Goal: Task Accomplishment & Management: Manage account settings

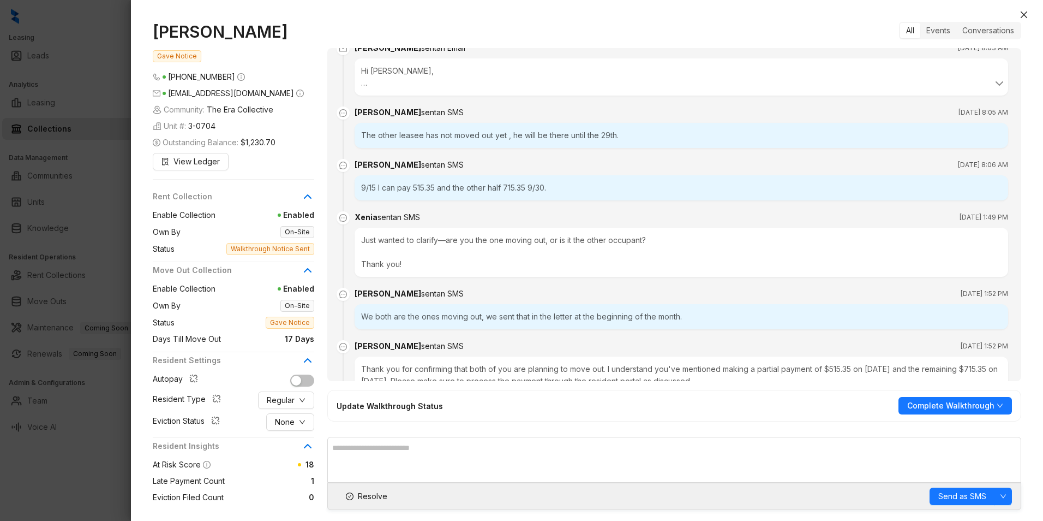
scroll to position [1775, 0]
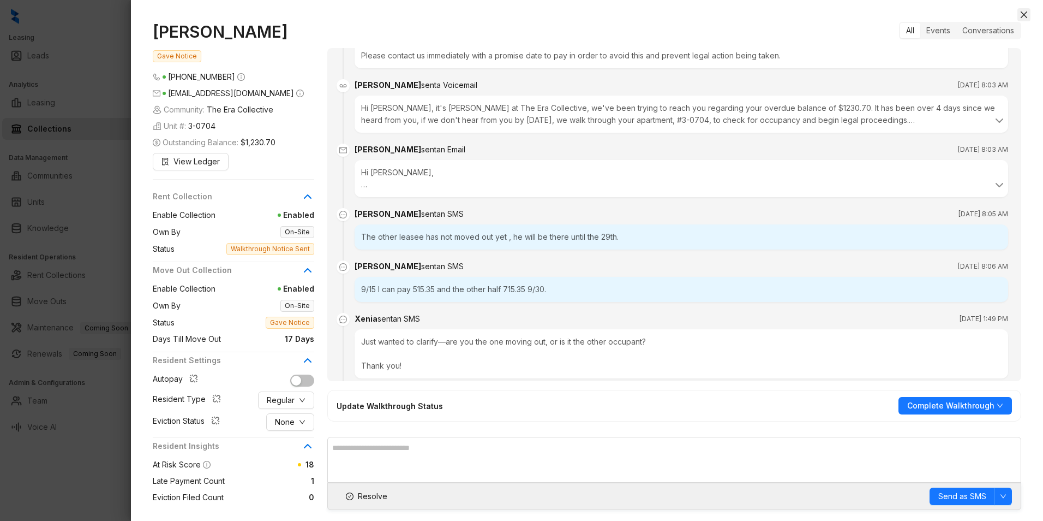
click at [1022, 14] on icon "close" at bounding box center [1024, 14] width 9 height 9
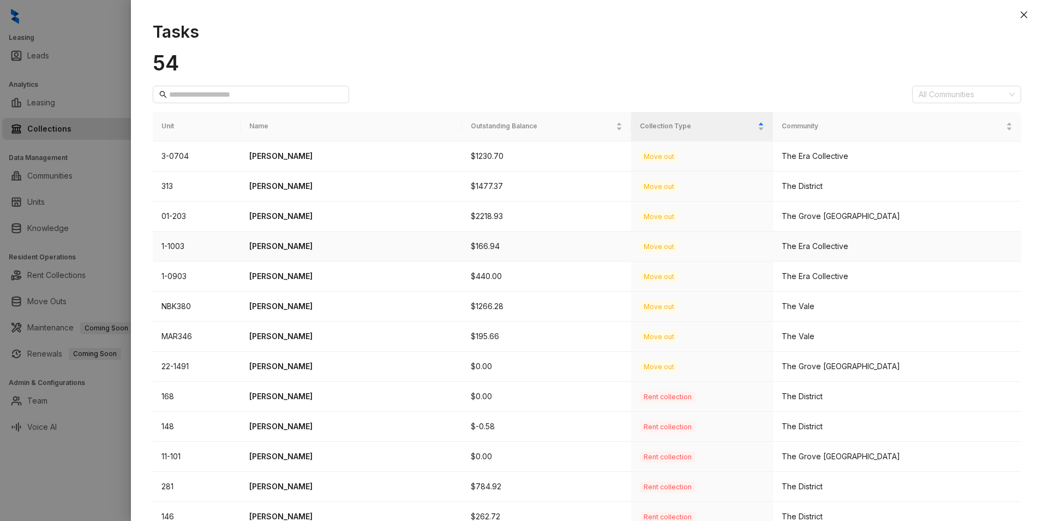
click at [283, 247] on p "[PERSON_NAME]" at bounding box center [351, 246] width 204 height 12
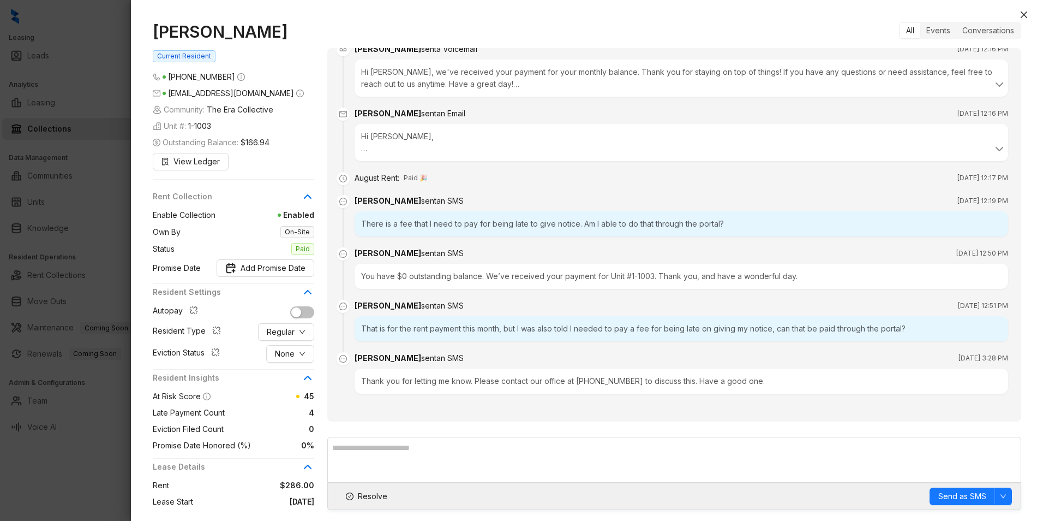
scroll to position [289, 0]
click at [1022, 12] on icon "close" at bounding box center [1024, 14] width 9 height 9
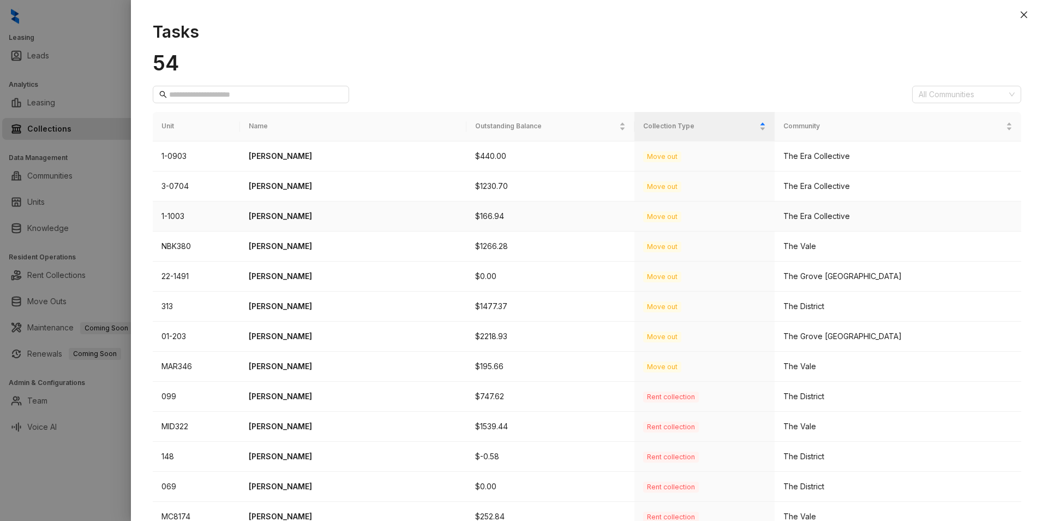
click at [290, 212] on p "[PERSON_NAME]" at bounding box center [353, 216] width 209 height 12
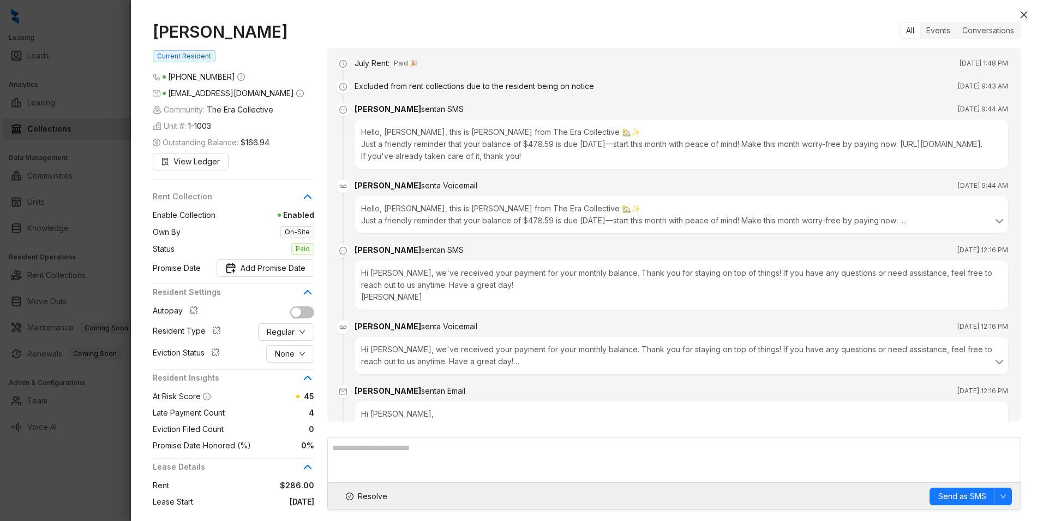
scroll to position [289, 0]
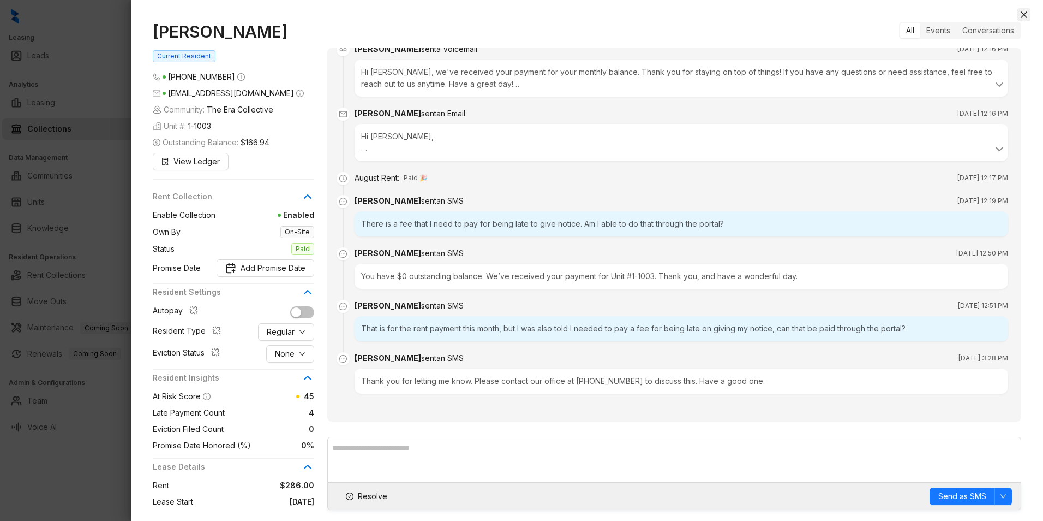
click at [1026, 15] on icon "close" at bounding box center [1024, 14] width 9 height 9
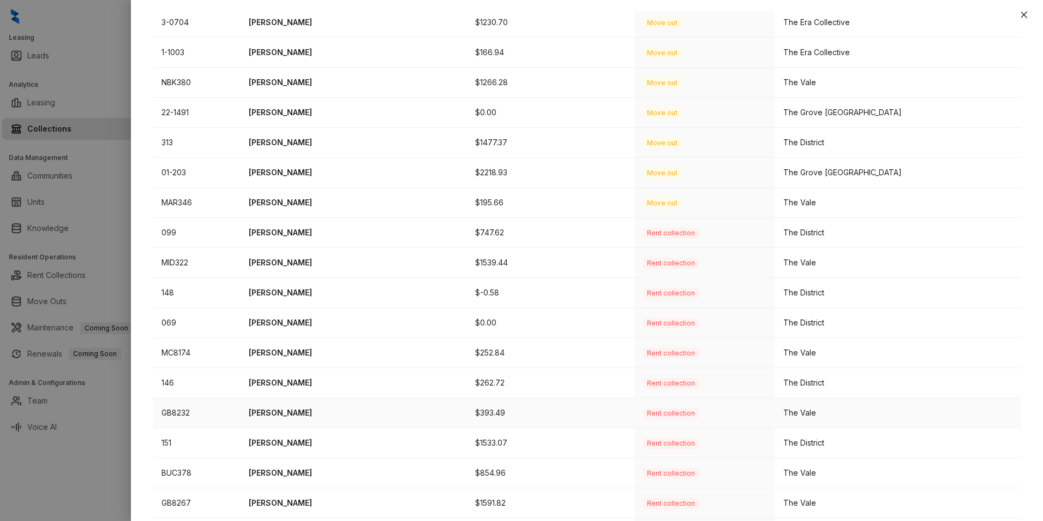
scroll to position [258, 0]
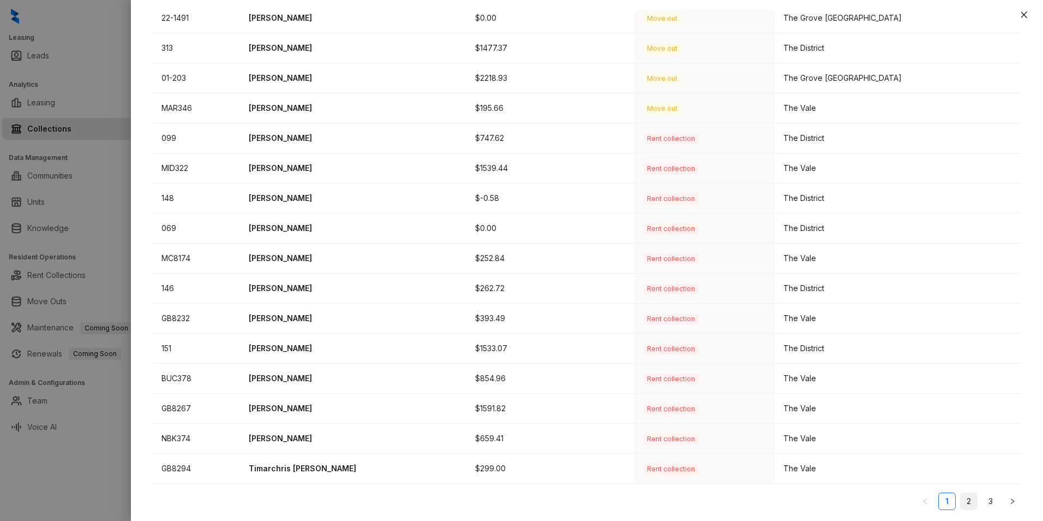
click at [963, 499] on link "2" at bounding box center [969, 501] width 16 height 16
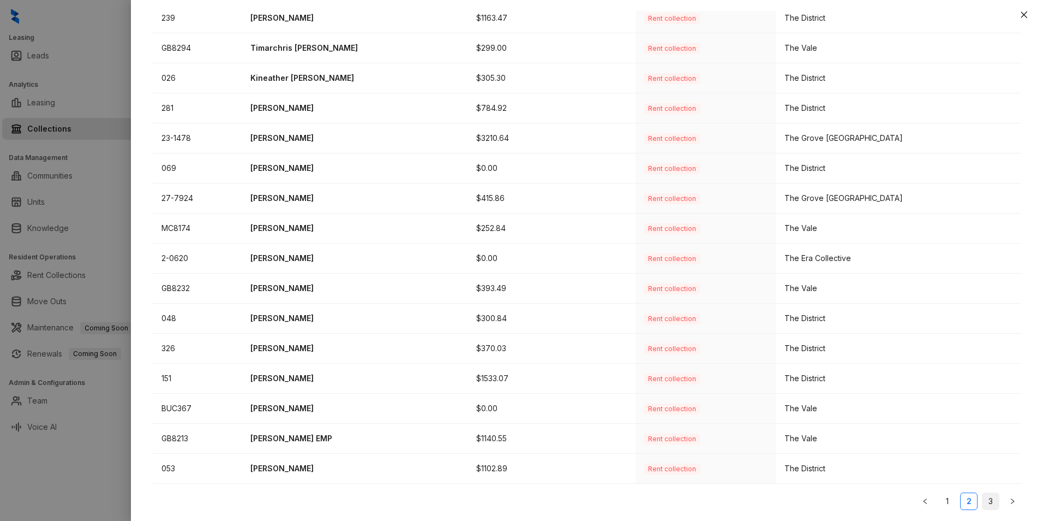
click at [985, 498] on link "3" at bounding box center [991, 501] width 16 height 16
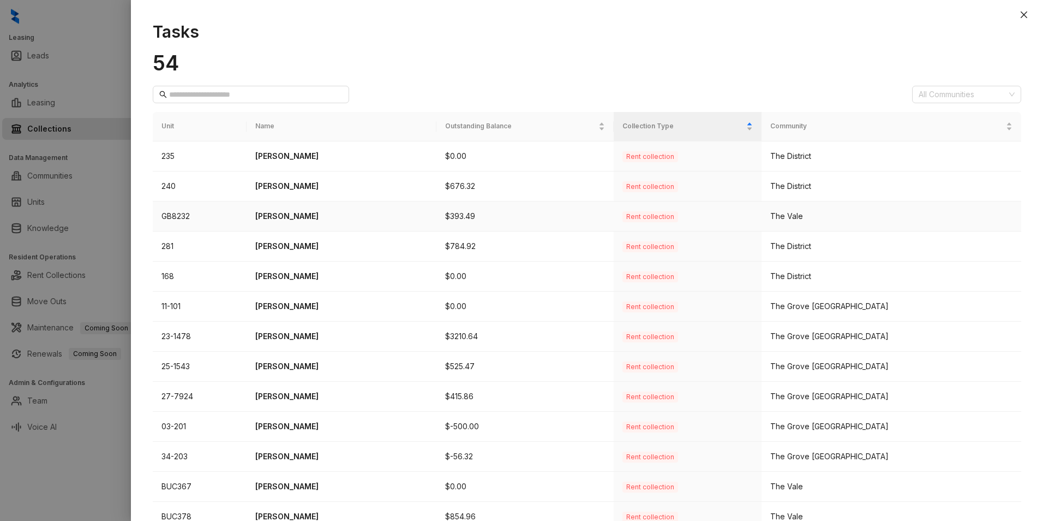
scroll to position [78, 0]
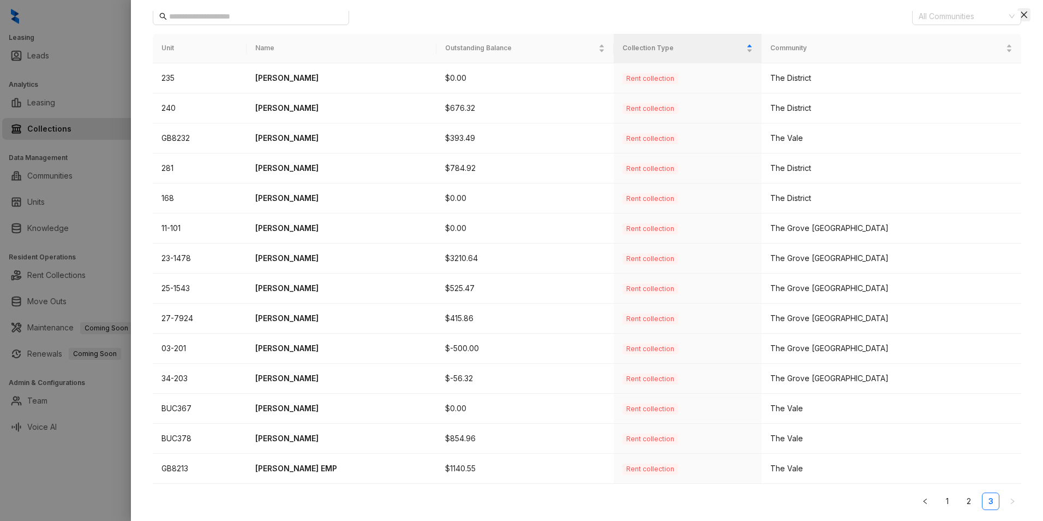
click at [1024, 15] on icon "close" at bounding box center [1024, 14] width 7 height 7
